Goal: Task Accomplishment & Management: Manage account settings

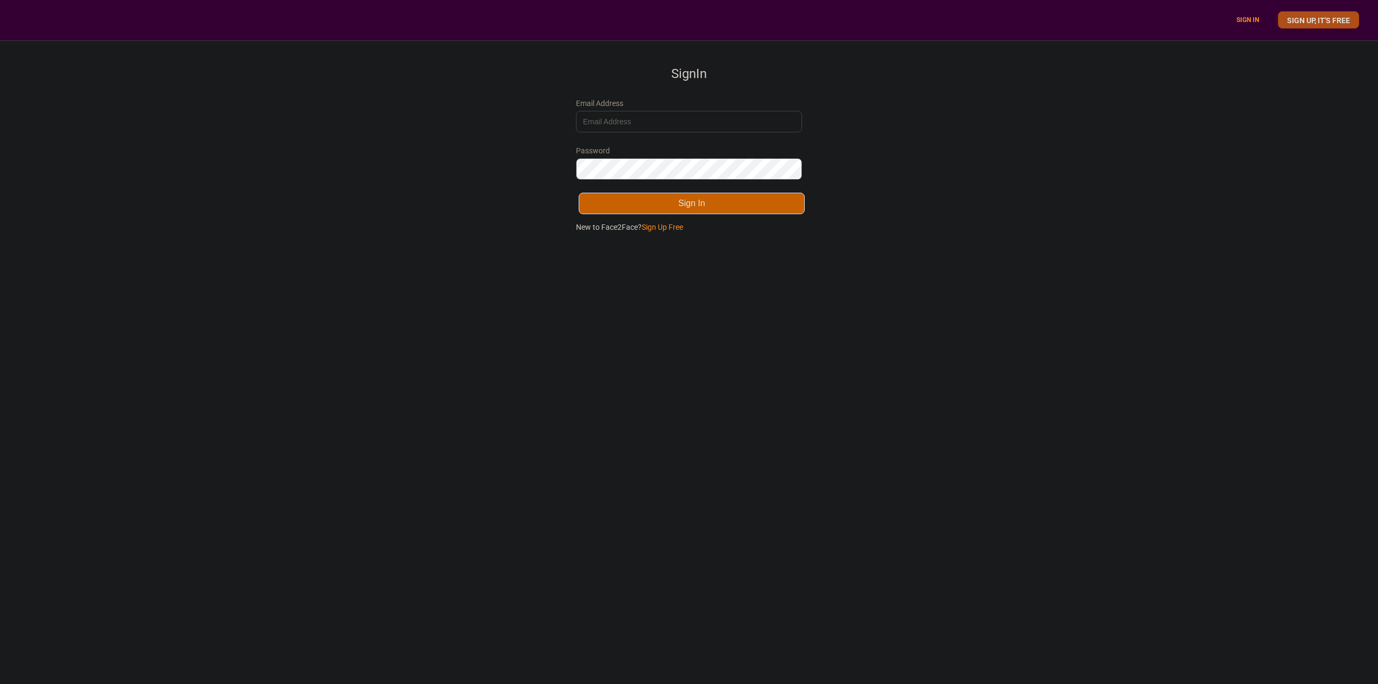
click at [1283, 17] on link "SIGN UP, IT'S FREE" at bounding box center [1318, 19] width 81 height 17
click at [615, 121] on input "Email Address" at bounding box center [689, 122] width 226 height 22
type input "[EMAIL_ADDRESS][DOMAIN_NAME]"
click at [697, 200] on button "Sign Up" at bounding box center [692, 204] width 226 height 22
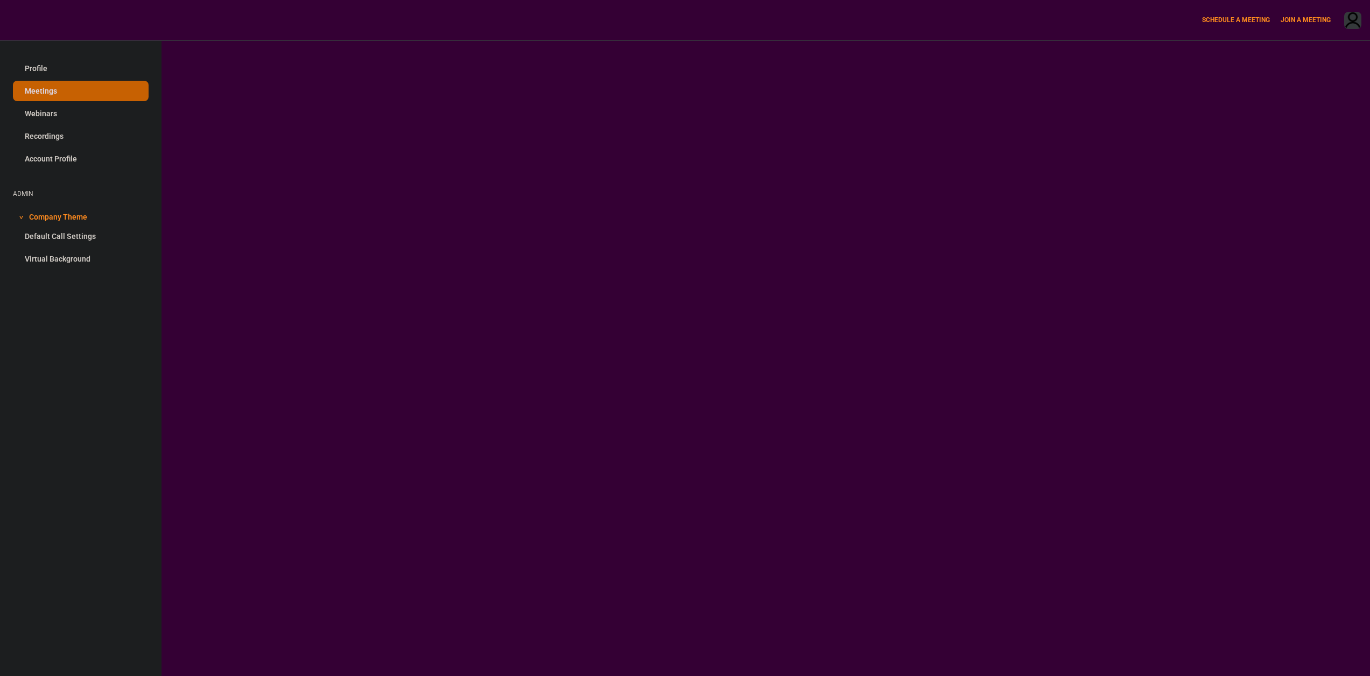
click at [41, 62] on link "Profile" at bounding box center [81, 68] width 136 height 20
click at [44, 82] on link "Meetings" at bounding box center [81, 91] width 136 height 20
click at [38, 114] on link "Webinars" at bounding box center [81, 113] width 136 height 20
click at [44, 135] on link "Recordings" at bounding box center [81, 136] width 136 height 20
click at [40, 162] on link "Account Profile" at bounding box center [81, 159] width 136 height 20
